Goal: Task Accomplishment & Management: Complete application form

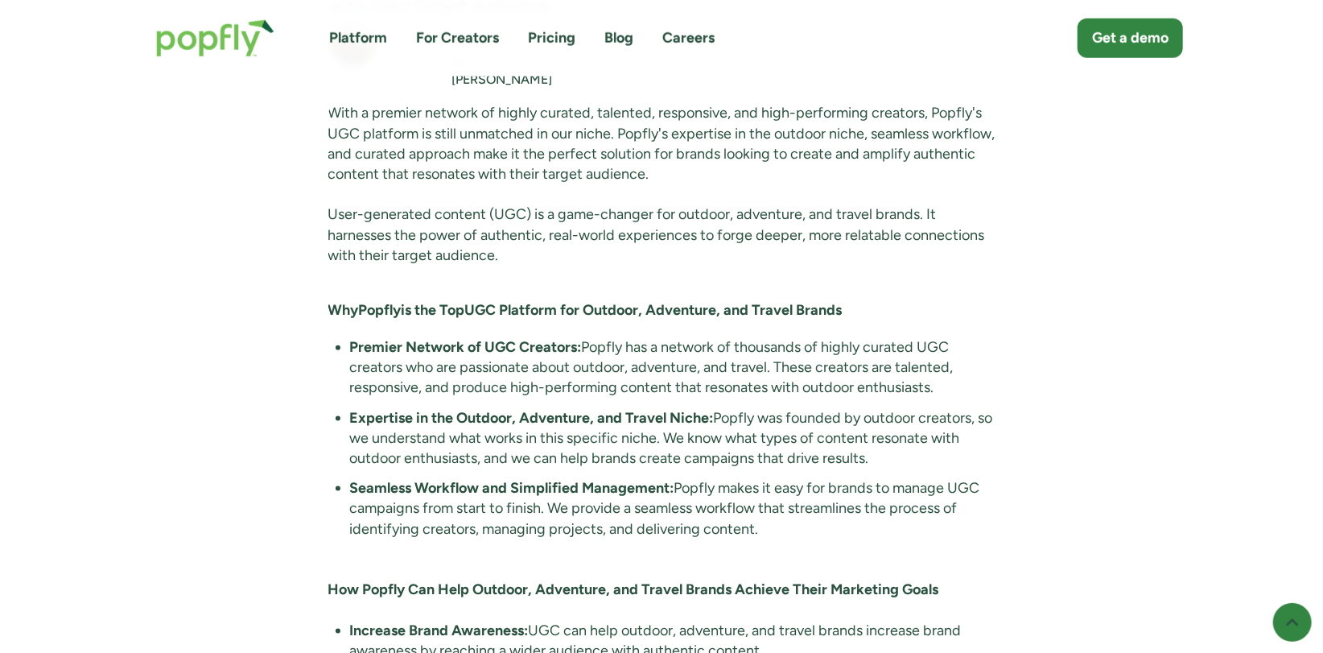
scroll to position [1050, 0]
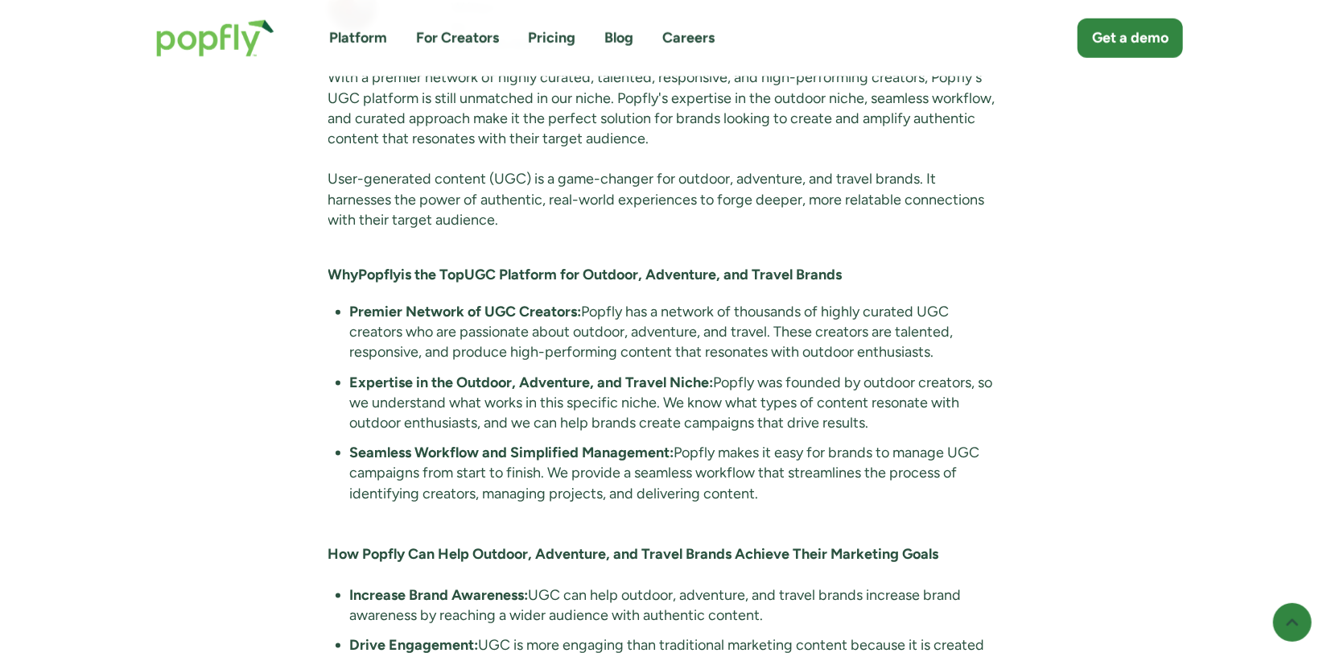
click at [465, 35] on link "For Creators" at bounding box center [457, 38] width 83 height 20
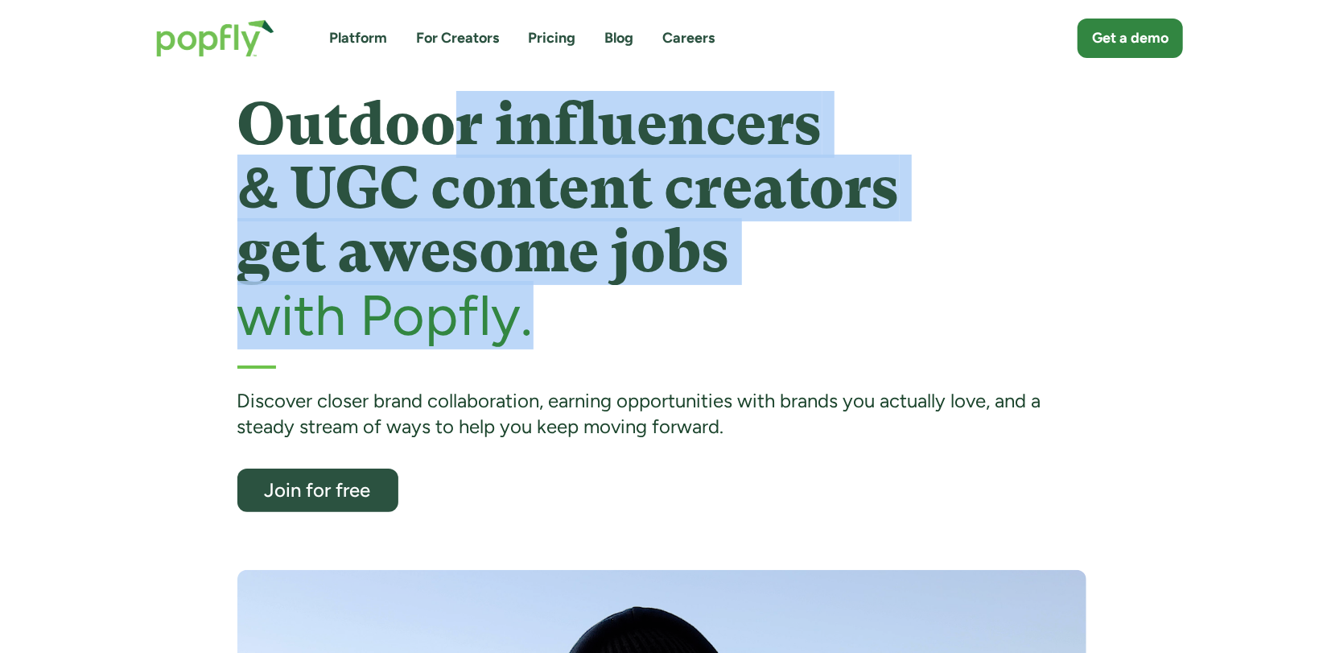
drag, startPoint x: 442, startPoint y: 132, endPoint x: 683, endPoint y: 306, distance: 296.9
click at [683, 306] on div "Outdoor influencers & UGC content creators get awesome jobs with Popfly." at bounding box center [661, 220] width 849 height 254
drag, startPoint x: 683, startPoint y: 306, endPoint x: 575, endPoint y: 311, distance: 108.0
click at [575, 311] on h2 "with Popfly." at bounding box center [661, 315] width 849 height 62
click at [537, 316] on h2 "with Popfly." at bounding box center [661, 315] width 849 height 62
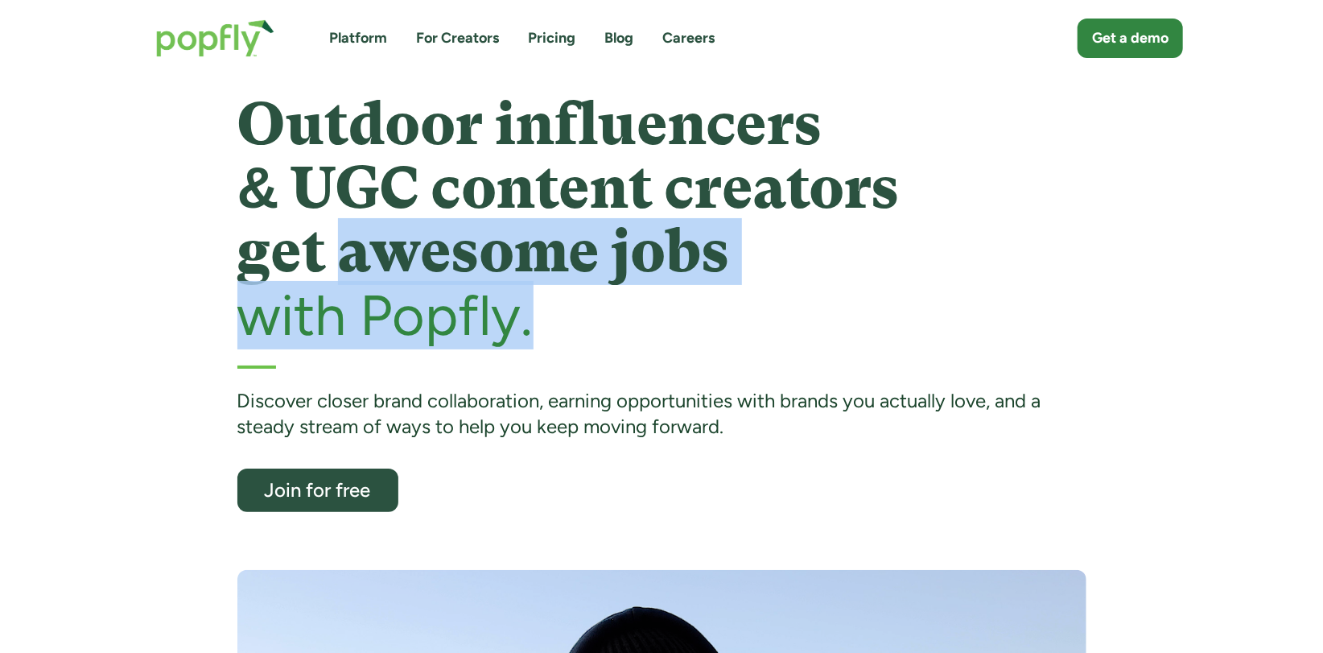
drag, startPoint x: 529, startPoint y: 319, endPoint x: 343, endPoint y: 241, distance: 201.7
click at [343, 241] on div "Outdoor influencers & UGC content creators get awesome jobs with Popfly." at bounding box center [661, 220] width 849 height 254
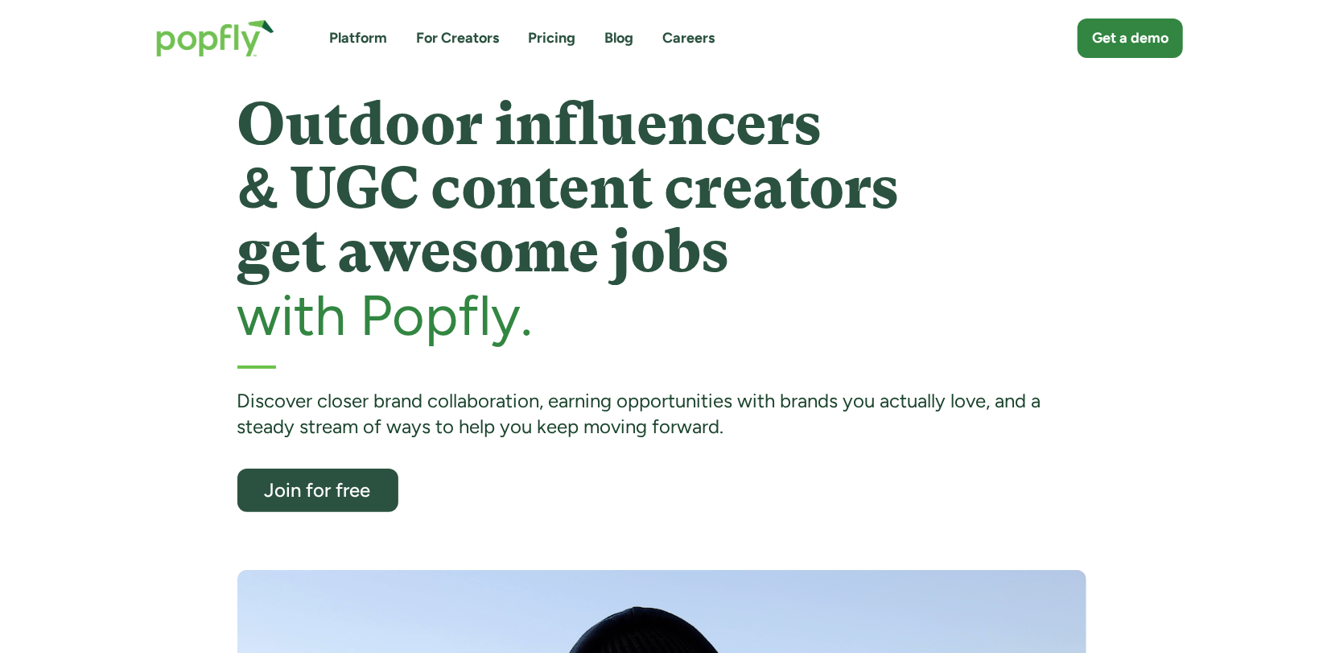
drag, startPoint x: 343, startPoint y: 241, endPoint x: 298, endPoint y: 250, distance: 46.1
click at [298, 250] on h1 "Outdoor influencers & UGC content creators get awesome jobs" at bounding box center [661, 189] width 849 height 192
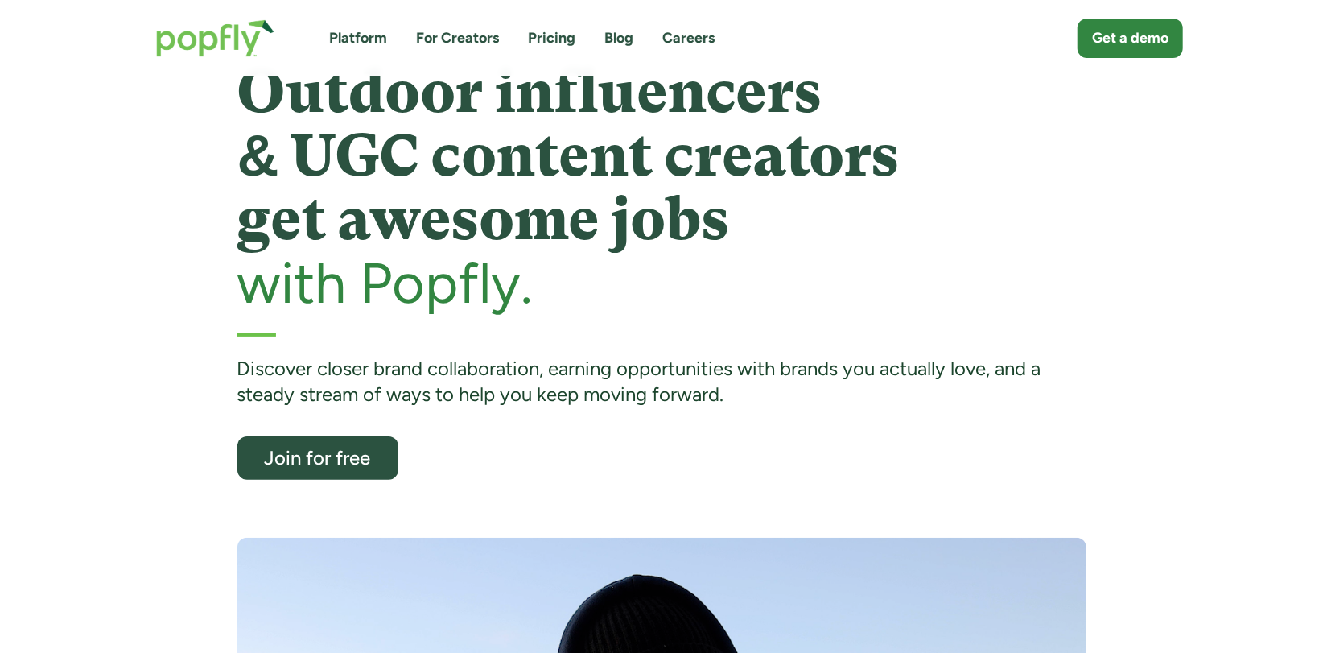
scroll to position [175, 0]
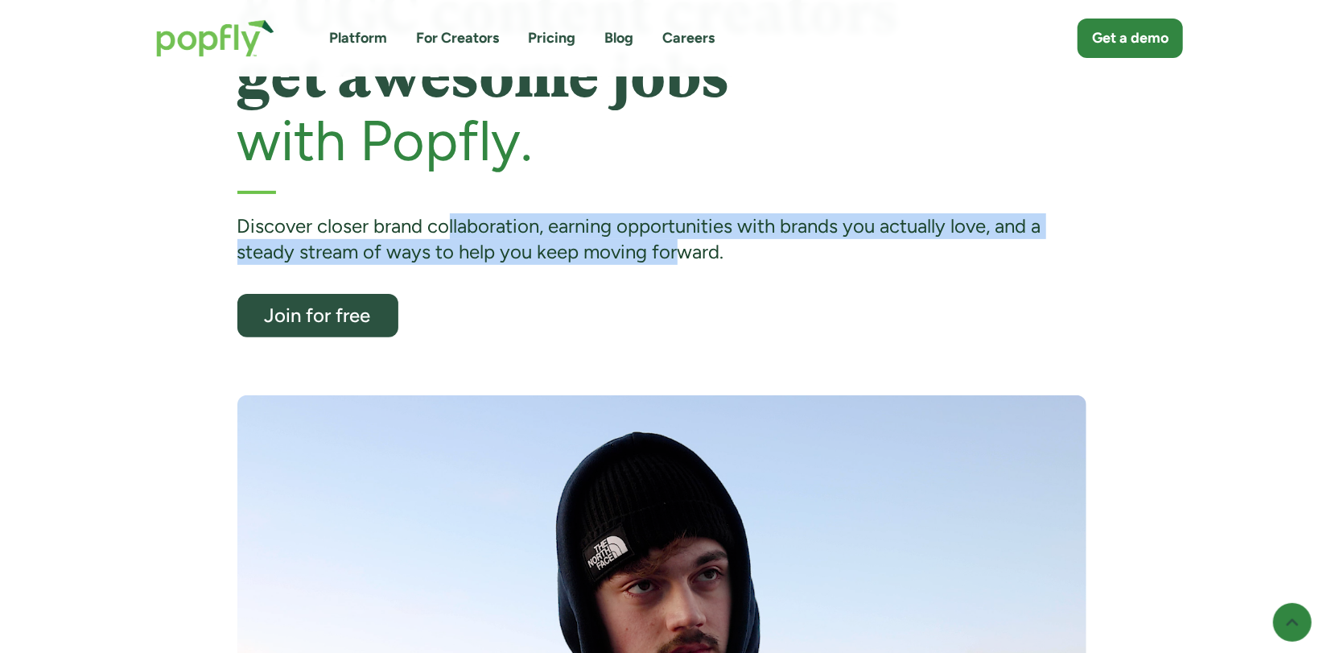
drag, startPoint x: 446, startPoint y: 225, endPoint x: 685, endPoint y: 255, distance: 241.0
click at [685, 255] on div "Discover closer brand collaboration, earning opportunities with brands you actu…" at bounding box center [661, 239] width 849 height 52
drag, startPoint x: 685, startPoint y: 255, endPoint x: 670, endPoint y: 277, distance: 26.1
click at [670, 277] on div "Outdoor influencers & UGC content creators get awesome jobs with Popfly. Discov…" at bounding box center [661, 127] width 849 height 419
click at [670, 327] on div "Outdoor influencers & UGC content creators get awesome jobs with Popfly. Discov…" at bounding box center [661, 127] width 849 height 419
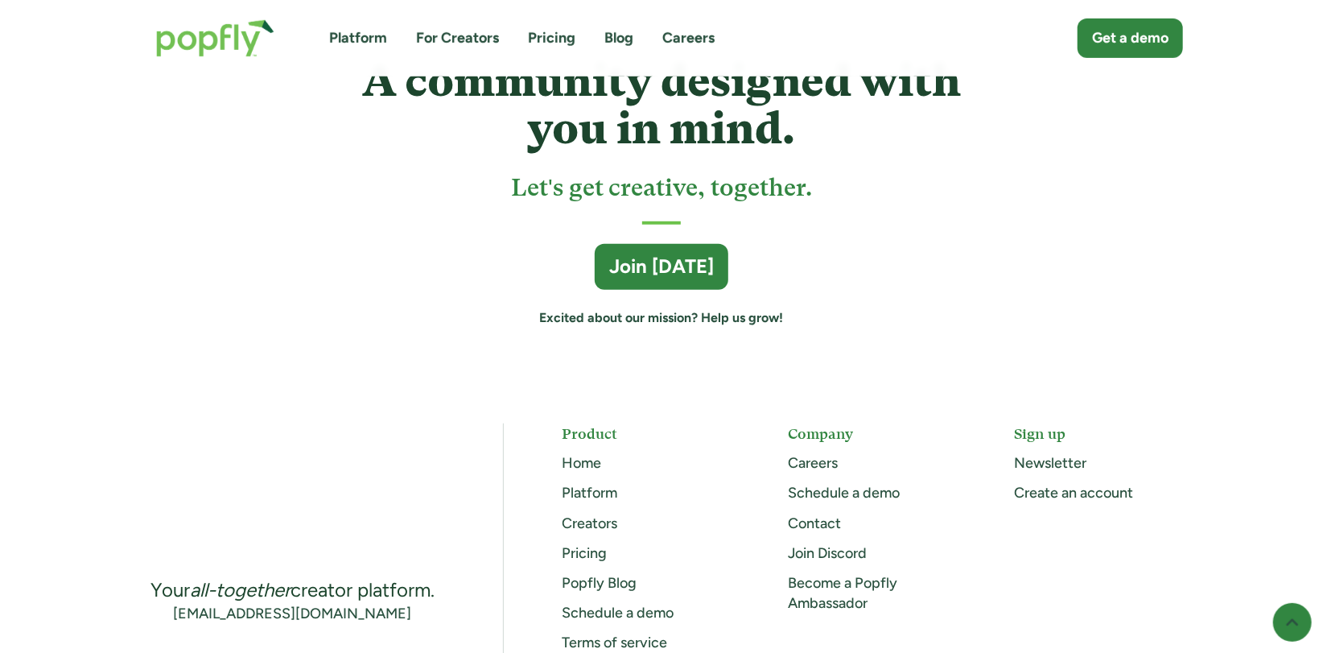
scroll to position [4549, 0]
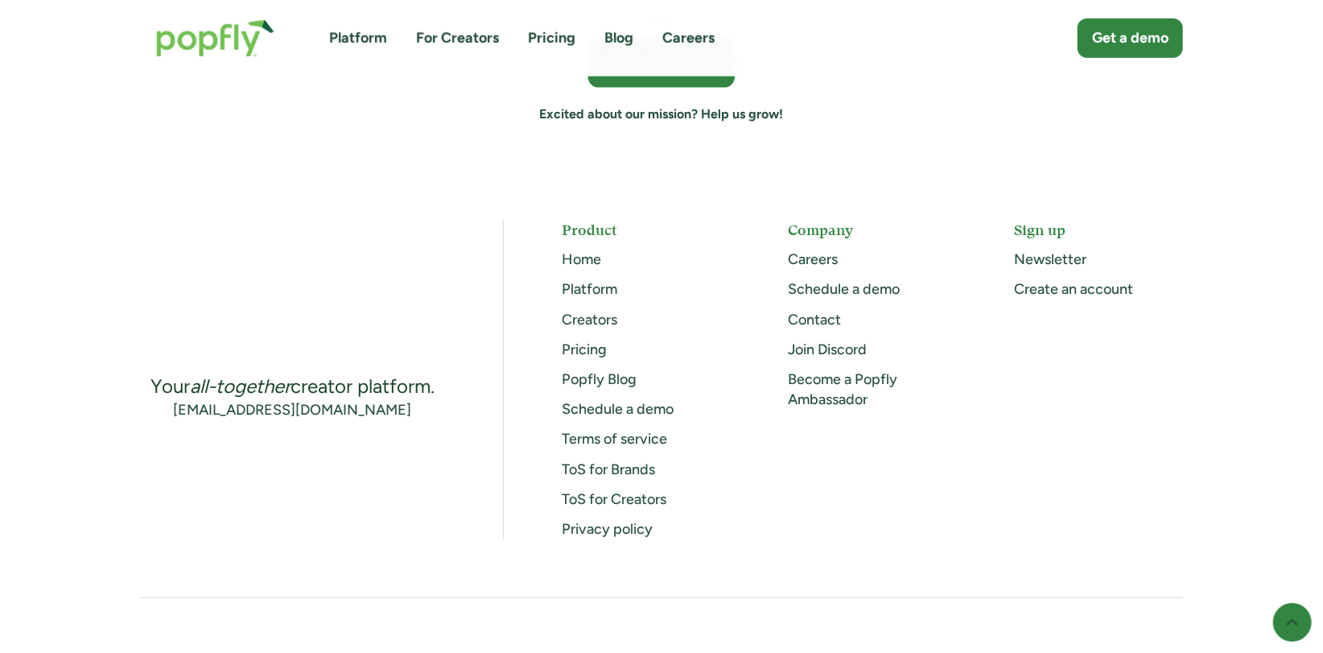
click at [680, 78] on div "Join [DATE]" at bounding box center [661, 63] width 115 height 29
